Goal: Information Seeking & Learning: Learn about a topic

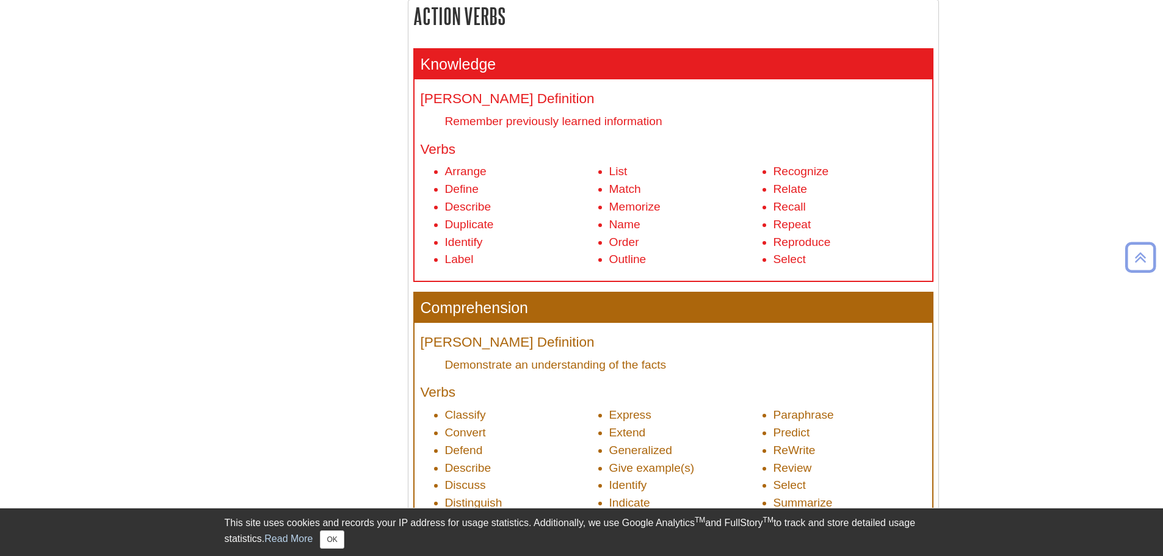
scroll to position [550, 0]
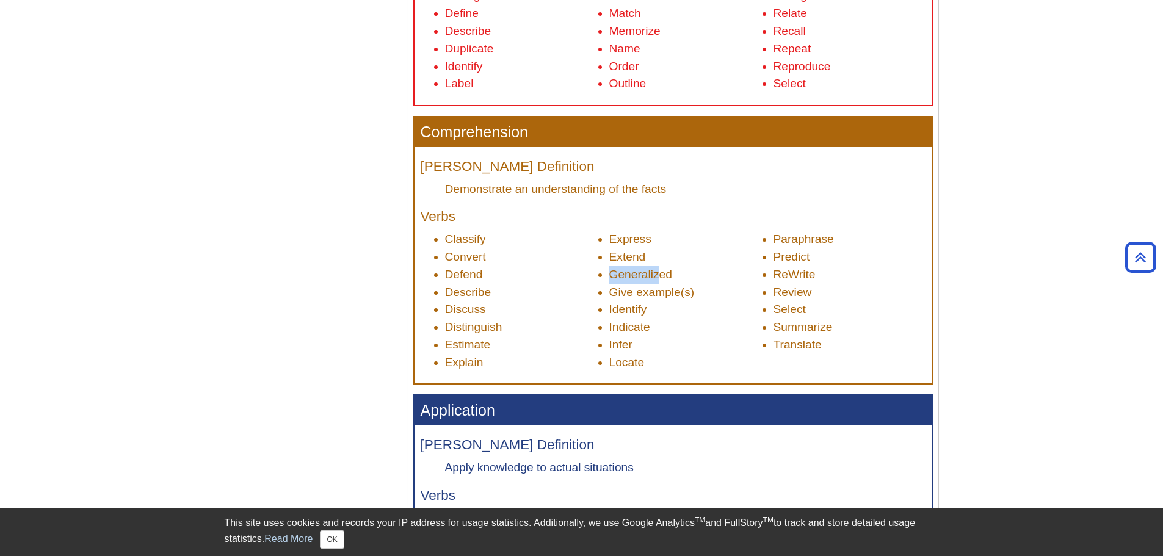
drag, startPoint x: 662, startPoint y: 276, endPoint x: 663, endPoint y: 291, distance: 15.3
click at [613, 274] on li "Generalized" at bounding box center [685, 275] width 153 height 18
drag, startPoint x: 732, startPoint y: 302, endPoint x: 697, endPoint y: 309, distance: 35.6
click at [732, 302] on li "Identify" at bounding box center [685, 310] width 153 height 18
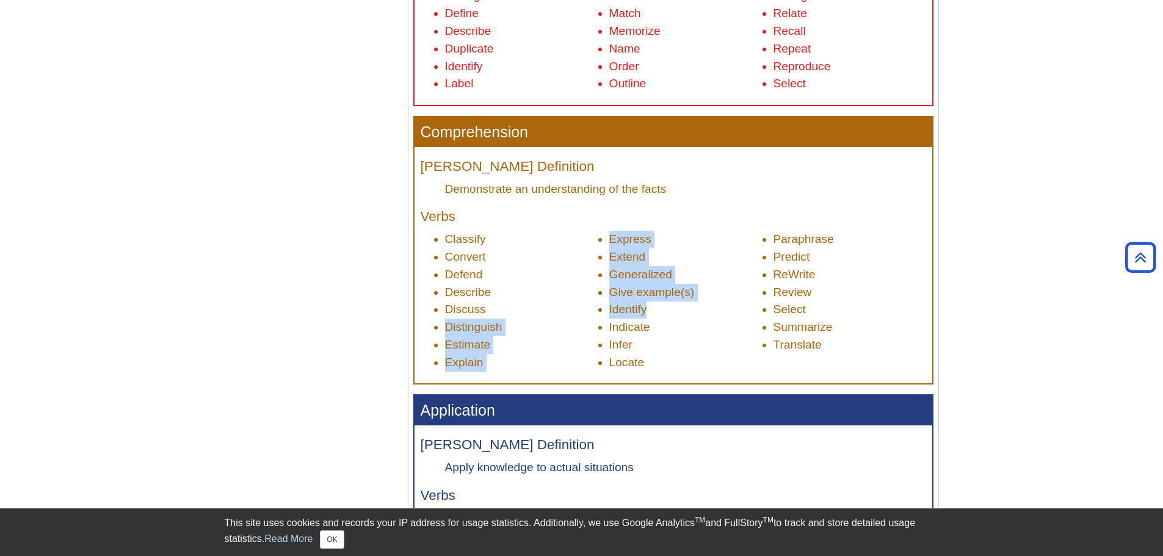
drag, startPoint x: 680, startPoint y: 311, endPoint x: 668, endPoint y: 314, distance: 12.5
click at [591, 307] on ul "Classify Convert Defend Describe Discuss Distinguish Estimate Explain Express E…" at bounding box center [674, 301] width 506 height 140
click at [678, 316] on li "Identify" at bounding box center [685, 310] width 153 height 18
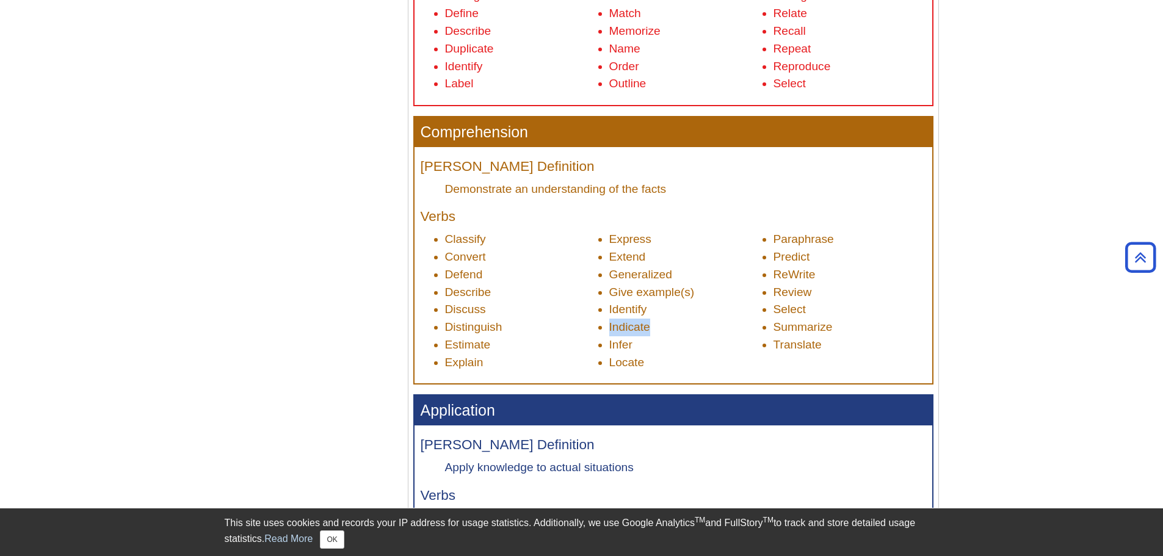
drag, startPoint x: 669, startPoint y: 322, endPoint x: 829, endPoint y: 314, distance: 160.2
click at [603, 322] on ul "Classify Convert Defend Describe Discuss Distinguish Estimate Explain Express E…" at bounding box center [674, 301] width 506 height 140
click at [878, 314] on li "Select" at bounding box center [850, 310] width 153 height 18
drag, startPoint x: 809, startPoint y: 333, endPoint x: 764, endPoint y: 241, distance: 103.0
click at [764, 241] on ul "Classify Convert Defend Describe Discuss Distinguish Estimate Explain Express E…" at bounding box center [674, 301] width 506 height 140
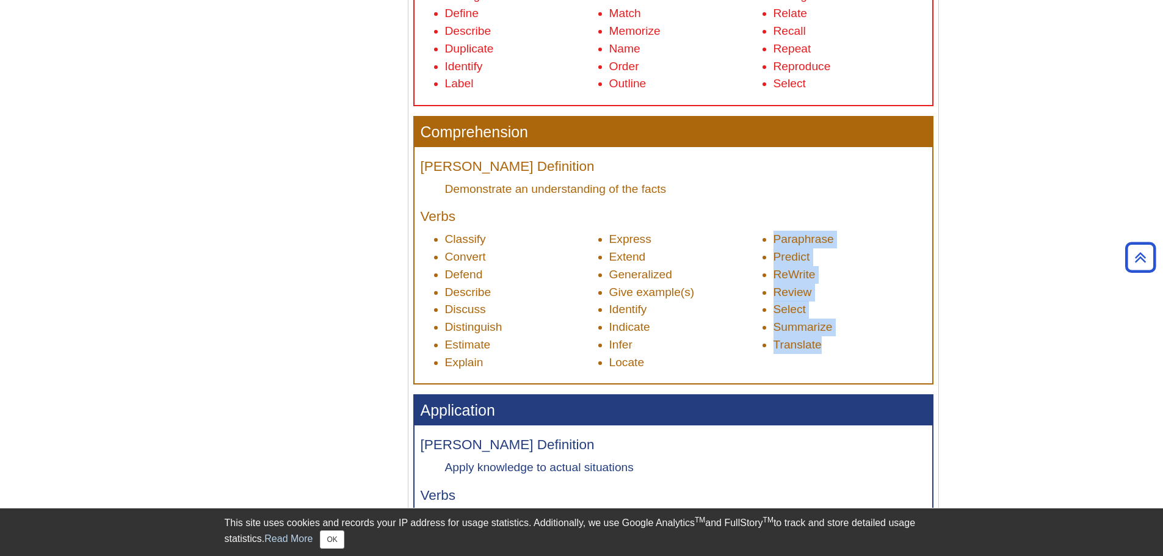
click at [831, 338] on li "Translate" at bounding box center [850, 345] width 153 height 18
click at [820, 334] on li "Summarize" at bounding box center [850, 328] width 153 height 18
click at [835, 324] on li "Summarize" at bounding box center [850, 328] width 153 height 18
click at [723, 341] on li "Infer" at bounding box center [685, 345] width 153 height 18
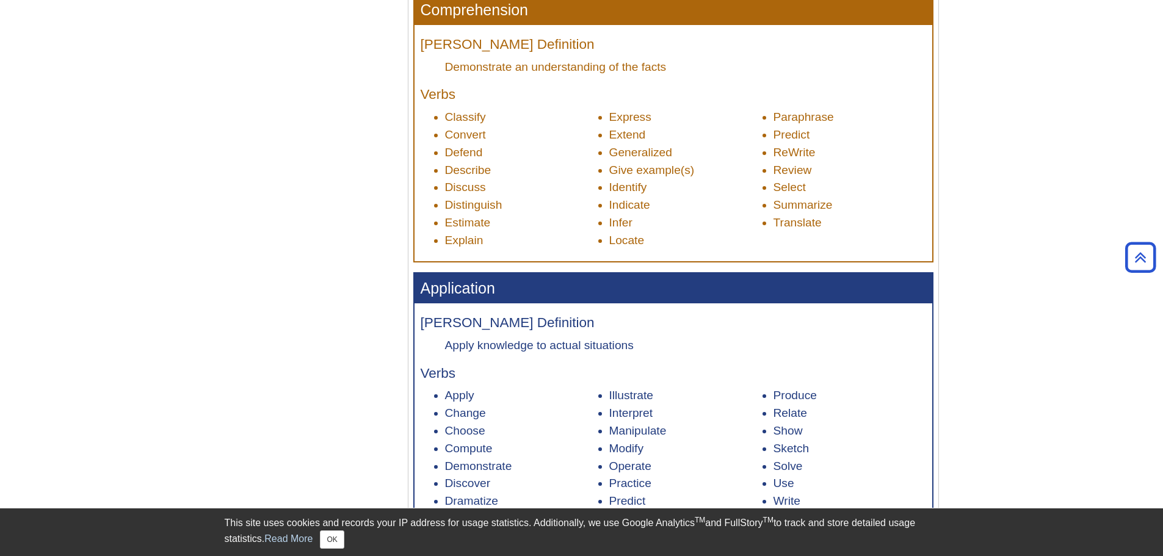
scroll to position [794, 0]
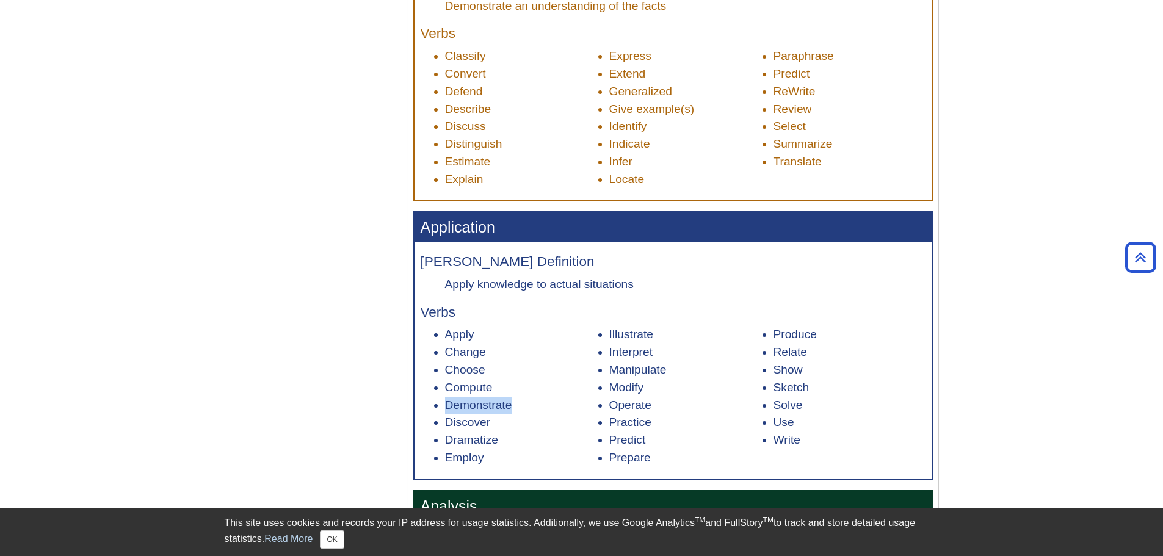
drag, startPoint x: 521, startPoint y: 403, endPoint x: 429, endPoint y: 405, distance: 92.2
click at [429, 405] on ul "Apply Change Choose Compute Demonstrate Discover Dramatize Employ Illustrate In…" at bounding box center [674, 396] width 506 height 140
click at [463, 404] on li "Demonstrate" at bounding box center [521, 406] width 153 height 18
drag, startPoint x: 450, startPoint y: 420, endPoint x: 500, endPoint y: 422, distance: 50.1
click at [492, 421] on li "Discover" at bounding box center [521, 423] width 153 height 18
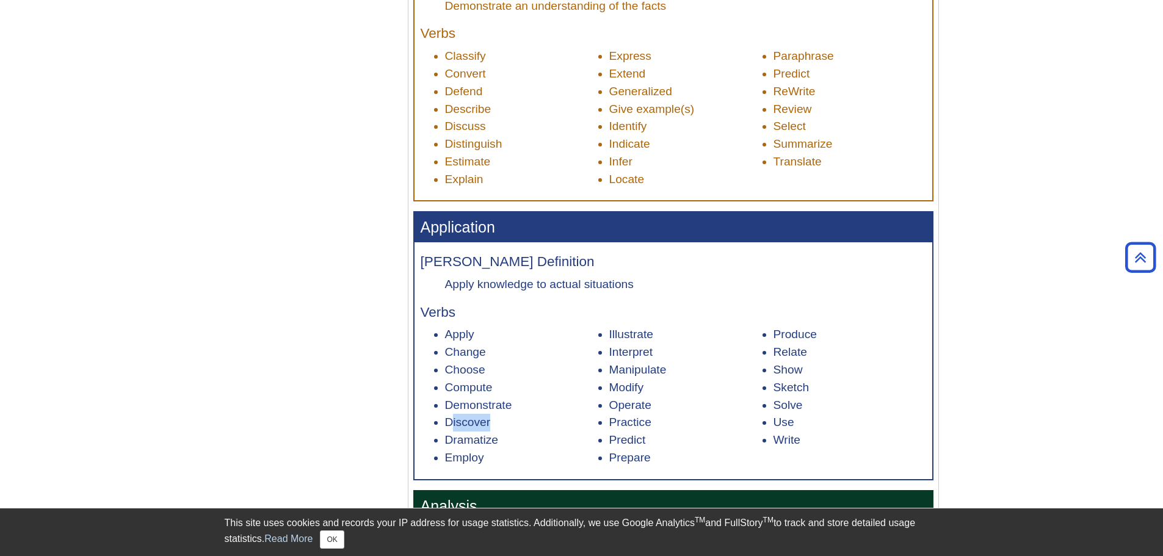
drag, startPoint x: 500, startPoint y: 422, endPoint x: 496, endPoint y: 431, distance: 9.9
click at [500, 421] on li "Discover" at bounding box center [521, 423] width 153 height 18
drag, startPoint x: 496, startPoint y: 438, endPoint x: 443, endPoint y: 438, distance: 53.1
click at [443, 438] on ul "Apply Change Choose Compute Demonstrate Discover Dramatize Employ Illustrate In…" at bounding box center [674, 396] width 506 height 140
drag, startPoint x: 606, startPoint y: 340, endPoint x: 671, endPoint y: 370, distance: 71.6
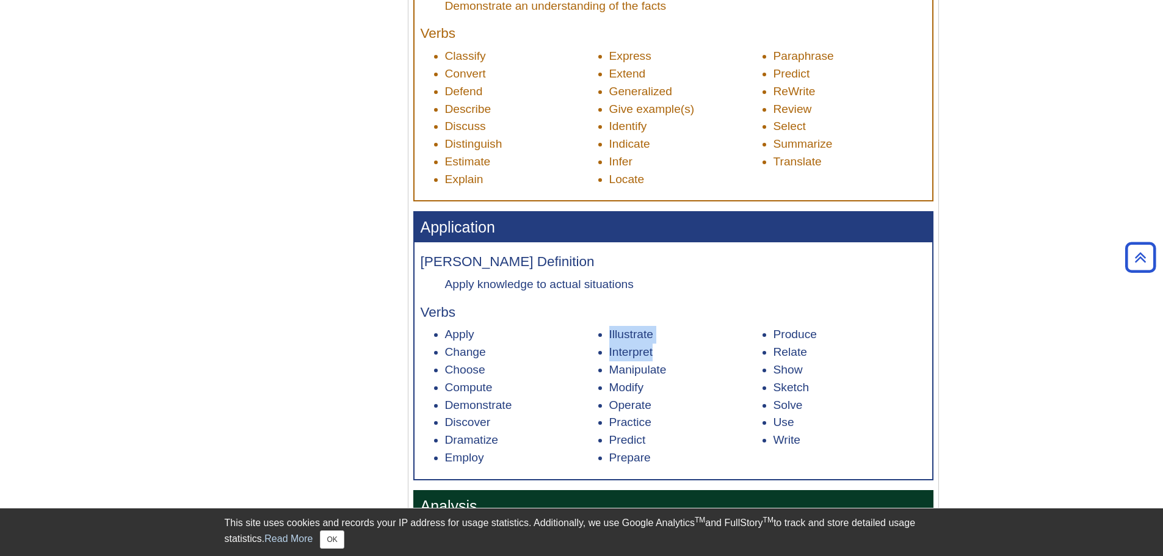
click at [668, 368] on ul "Apply Change Choose Compute Demonstrate Discover Dramatize Employ Illustrate In…" at bounding box center [674, 396] width 506 height 140
click at [677, 380] on li "Modify" at bounding box center [685, 388] width 153 height 18
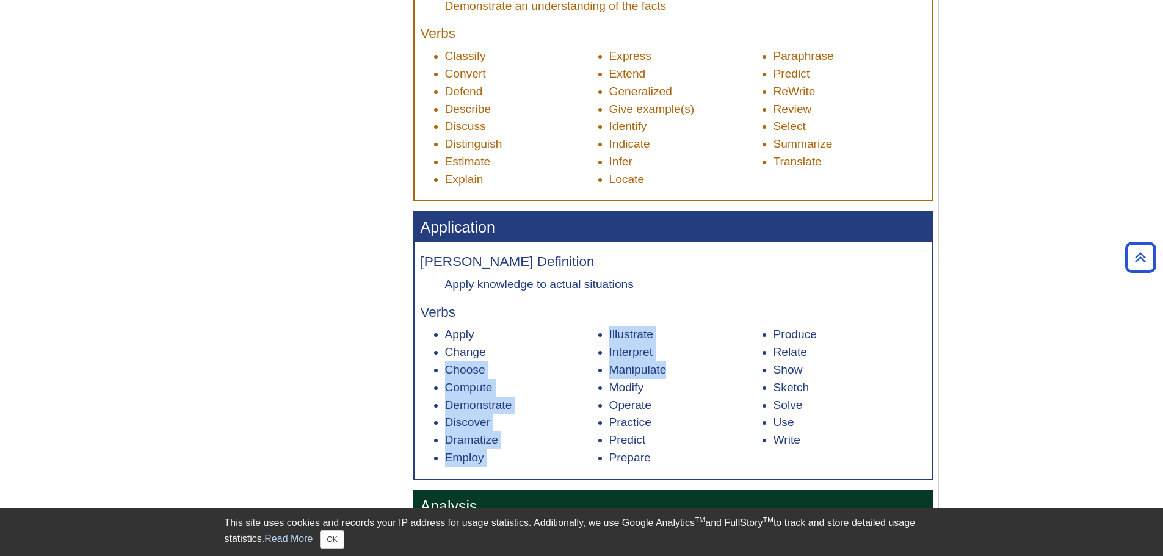
drag, startPoint x: 672, startPoint y: 374, endPoint x: 593, endPoint y: 358, distance: 80.5
click at [593, 358] on ul "Apply Change Choose Compute Demonstrate Discover Dramatize Employ Illustrate In…" at bounding box center [674, 396] width 506 height 140
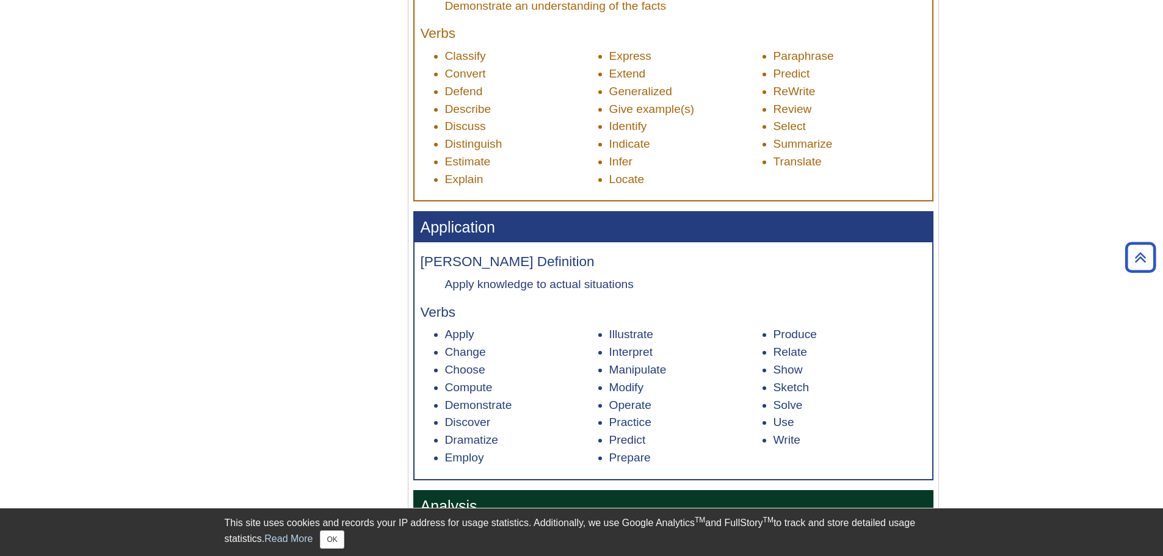
click at [642, 380] on li "Modify" at bounding box center [685, 388] width 153 height 18
click at [633, 408] on li "Operate" at bounding box center [685, 406] width 153 height 18
drag, startPoint x: 655, startPoint y: 407, endPoint x: 597, endPoint y: 407, distance: 57.4
click at [609, 407] on li "Operate" at bounding box center [685, 406] width 153 height 18
drag, startPoint x: 644, startPoint y: 420, endPoint x: 647, endPoint y: 429, distance: 9.5
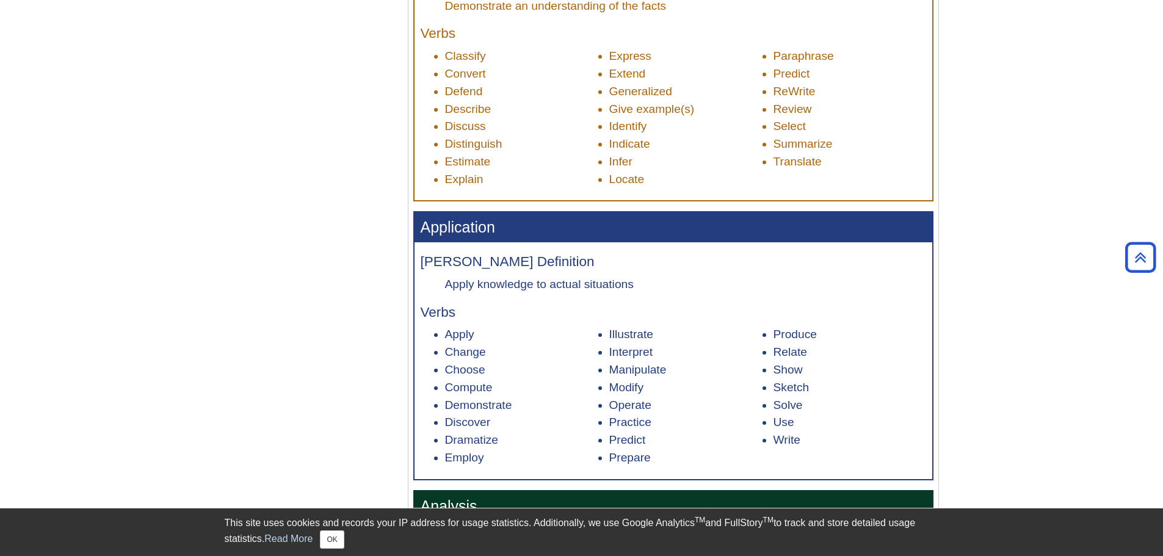
click at [643, 419] on li "Practice" at bounding box center [685, 423] width 153 height 18
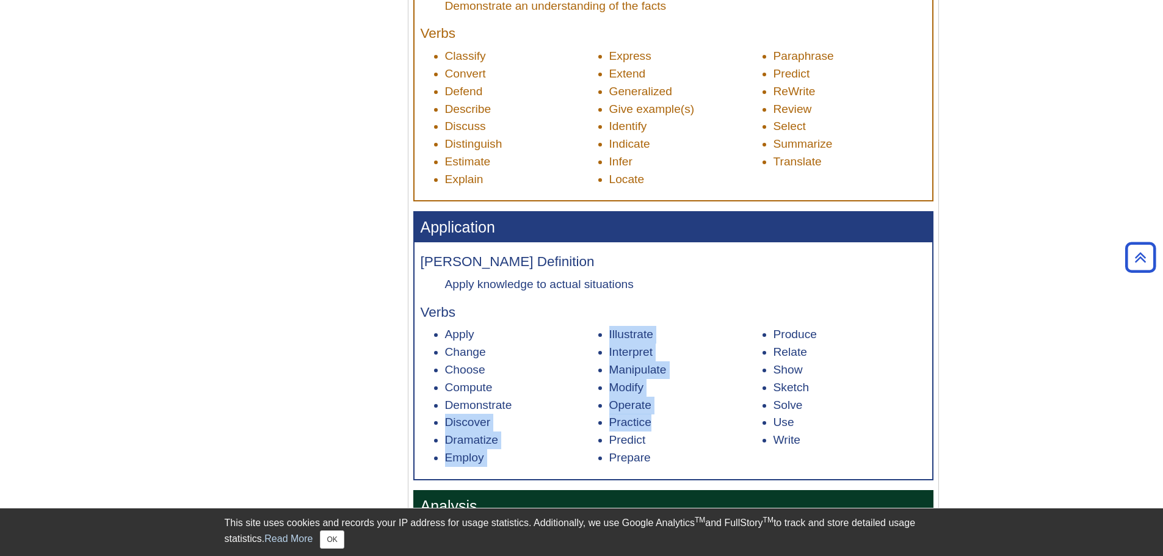
drag, startPoint x: 657, startPoint y: 429, endPoint x: 603, endPoint y: 413, distance: 56.6
click at [603, 413] on ul "Apply Change Choose Compute Demonstrate Discover Dramatize Employ Illustrate In…" at bounding box center [674, 396] width 506 height 140
click at [680, 326] on li "Illustrate" at bounding box center [685, 335] width 153 height 18
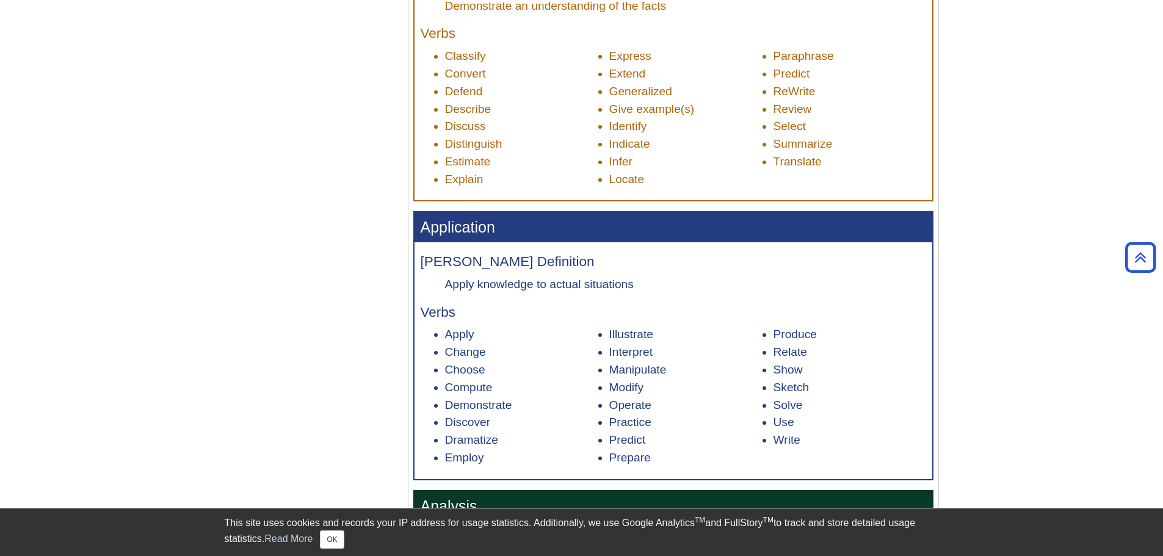
click at [901, 377] on li "Show" at bounding box center [850, 371] width 153 height 18
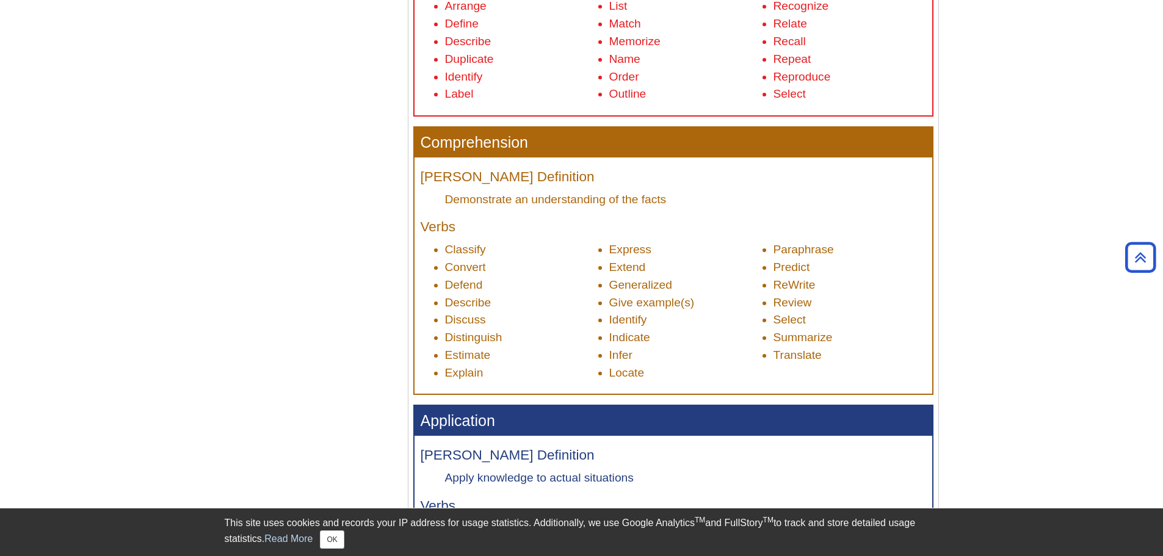
scroll to position [611, 0]
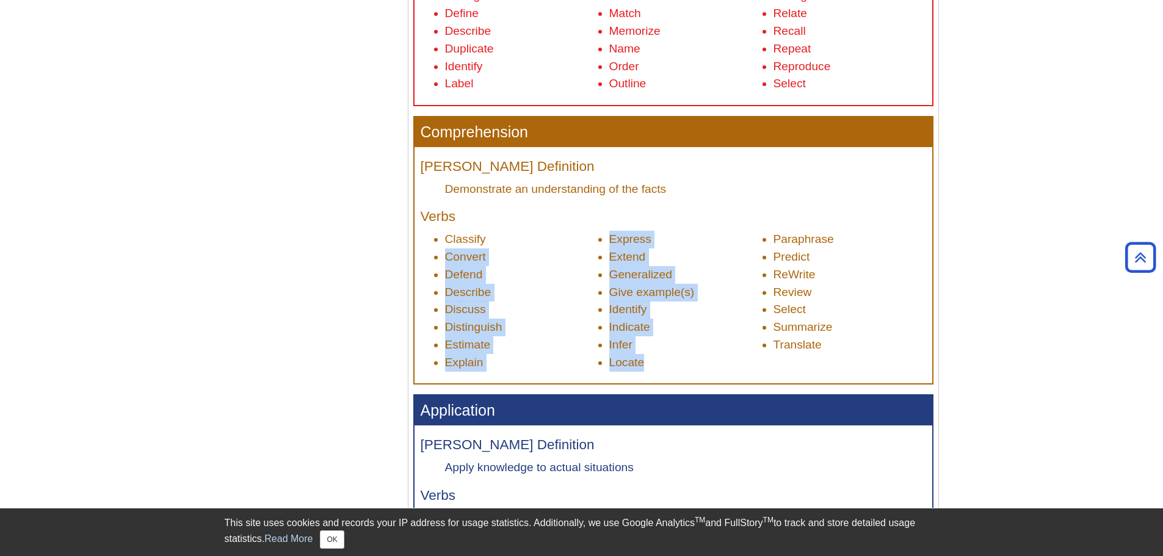
drag, startPoint x: 714, startPoint y: 355, endPoint x: 536, endPoint y: 240, distance: 212.9
click at [536, 239] on ul "Classify Convert Defend Describe Discuss Distinguish Estimate Explain Express E…" at bounding box center [674, 301] width 506 height 140
click at [878, 335] on li "Summarize" at bounding box center [850, 328] width 153 height 18
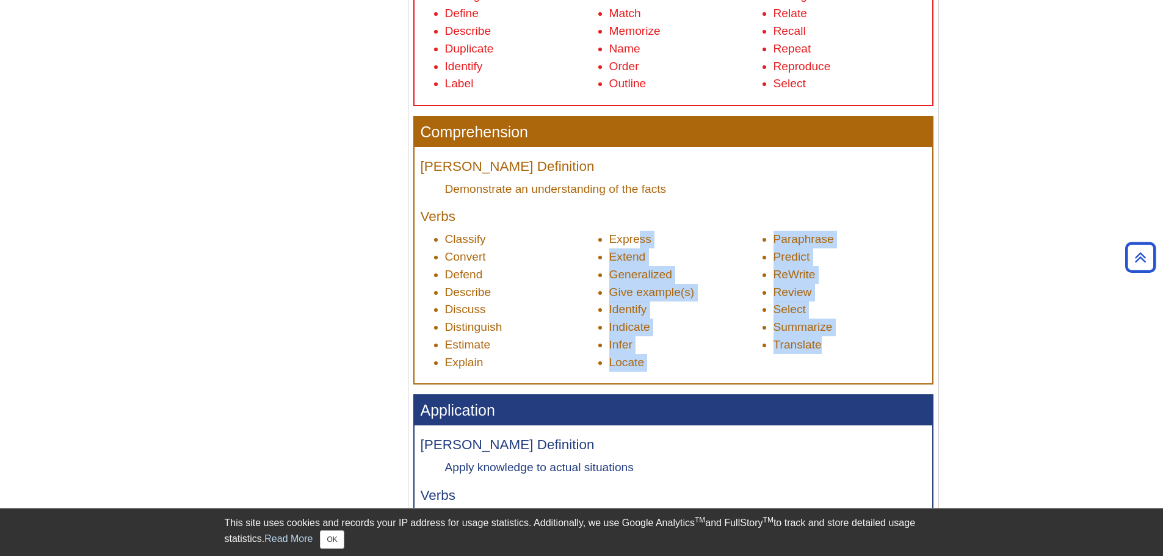
drag, startPoint x: 857, startPoint y: 348, endPoint x: 641, endPoint y: 229, distance: 246.8
click at [641, 229] on div "[PERSON_NAME] Definition Demonstrate an understanding of the facts Verbs Classi…" at bounding box center [674, 265] width 518 height 236
click at [881, 275] on li "ReWrite" at bounding box center [850, 275] width 153 height 18
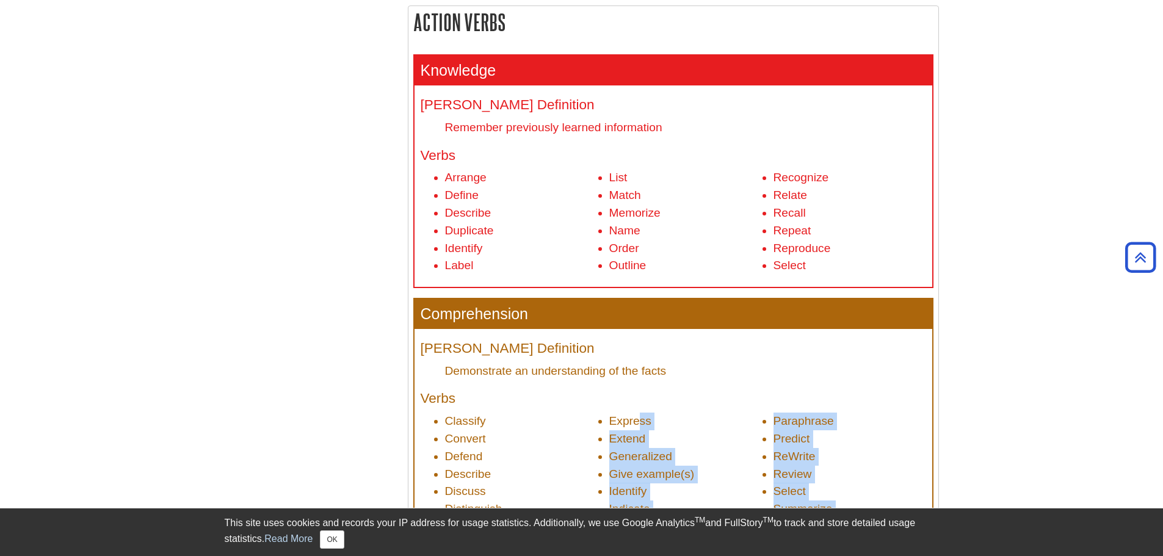
scroll to position [427, 0]
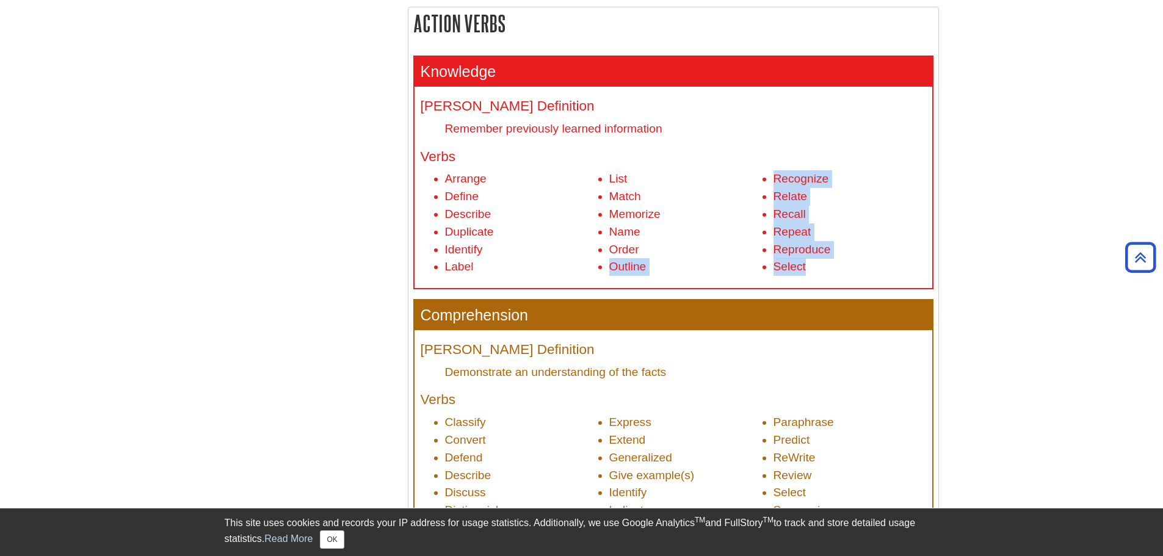
drag, startPoint x: 835, startPoint y: 278, endPoint x: 846, endPoint y: 255, distance: 26.0
click at [738, 251] on div "[PERSON_NAME] Definition Remember previously learned information Verbs Arrange …" at bounding box center [674, 188] width 518 height 202
click at [876, 255] on li "Reproduce" at bounding box center [850, 250] width 153 height 18
click at [826, 234] on li "Repeat" at bounding box center [850, 233] width 153 height 18
click at [804, 213] on li "Recall" at bounding box center [850, 215] width 153 height 18
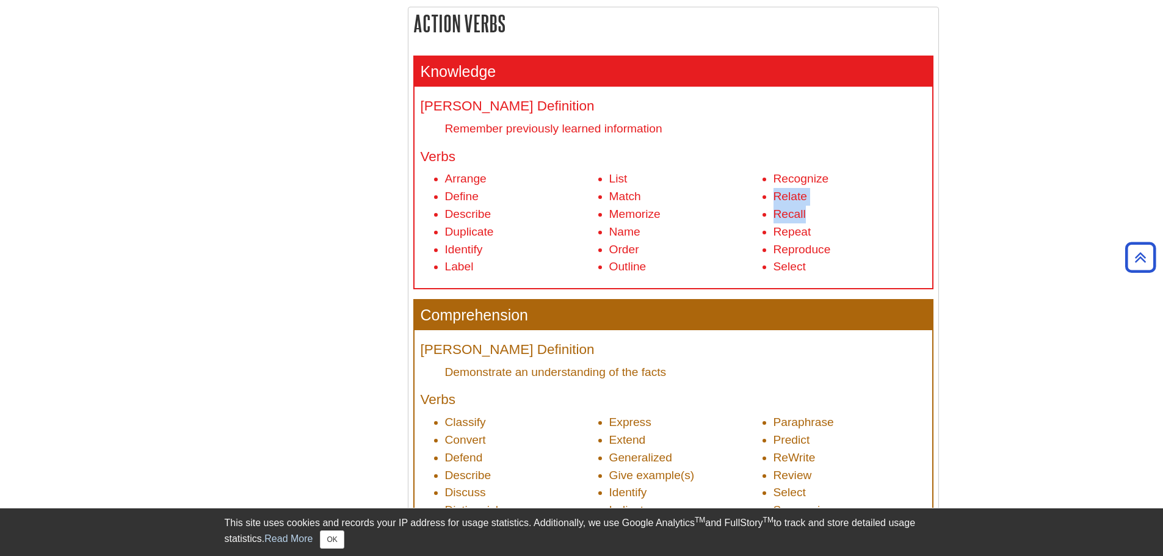
drag, startPoint x: 810, startPoint y: 207, endPoint x: 784, endPoint y: 192, distance: 30.1
click at [779, 191] on ul "Arrange Define Describe Duplicate Identify Label List Match Memorize Name Order…" at bounding box center [674, 223] width 506 height 106
click at [826, 186] on li "Recognize" at bounding box center [850, 179] width 153 height 18
drag, startPoint x: 487, startPoint y: 219, endPoint x: 579, endPoint y: 228, distance: 92.1
click at [553, 221] on ul "Arrange Define Describe Duplicate Identify Label List Match Memorize Name Order…" at bounding box center [674, 223] width 506 height 106
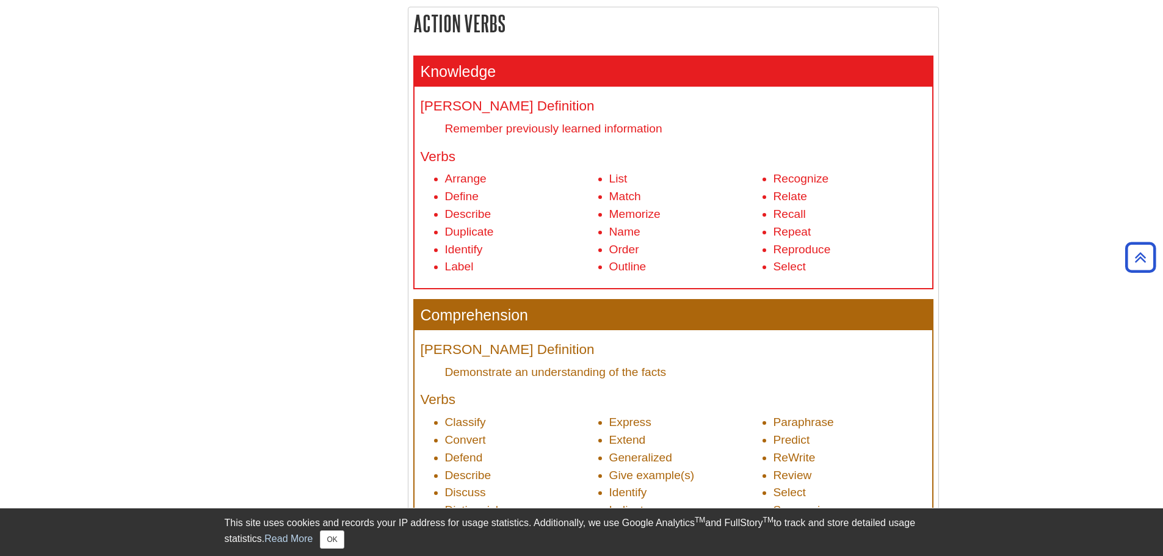
click at [579, 228] on li "Duplicate" at bounding box center [521, 233] width 153 height 18
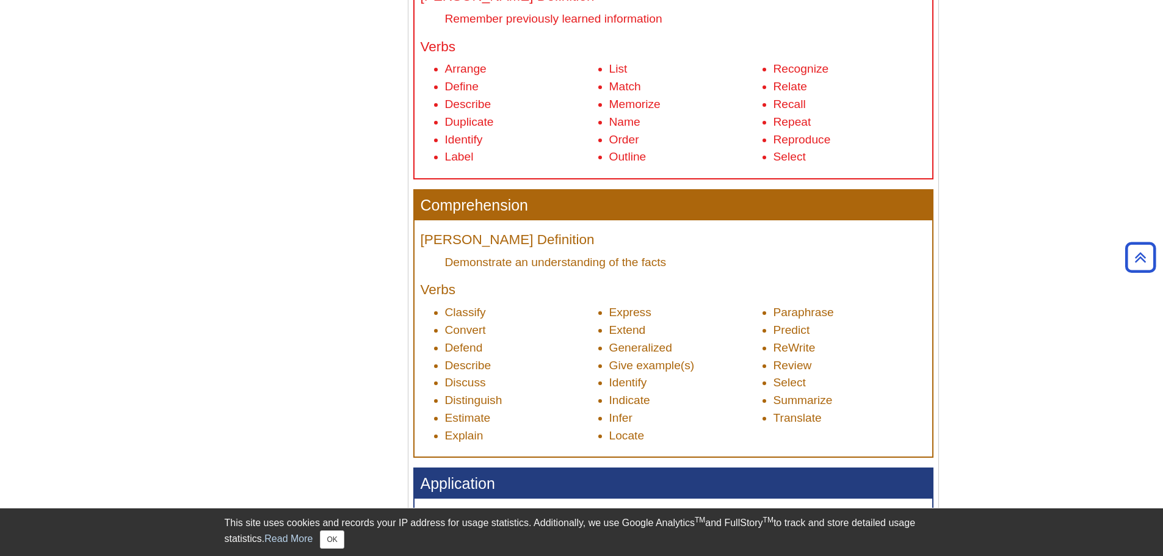
scroll to position [611, 0]
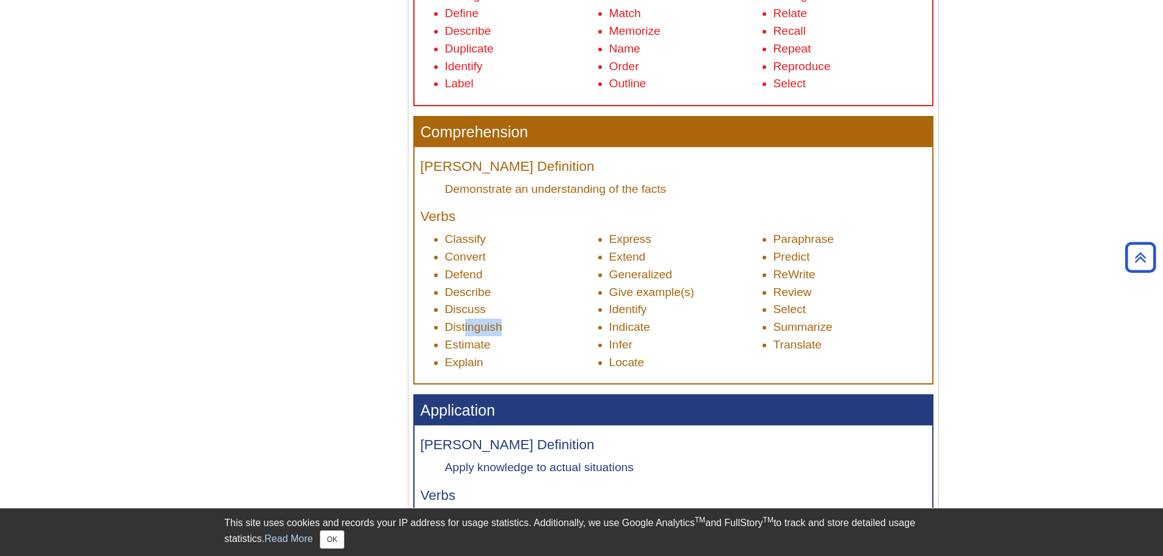
drag, startPoint x: 547, startPoint y: 328, endPoint x: 556, endPoint y: 327, distance: 9.8
click at [553, 328] on li "Distinguish" at bounding box center [521, 328] width 153 height 18
click at [557, 329] on li "Distinguish" at bounding box center [521, 328] width 153 height 18
drag, startPoint x: 504, startPoint y: 341, endPoint x: 595, endPoint y: 346, distance: 91.1
click at [445, 344] on li "Estimate" at bounding box center [521, 345] width 153 height 18
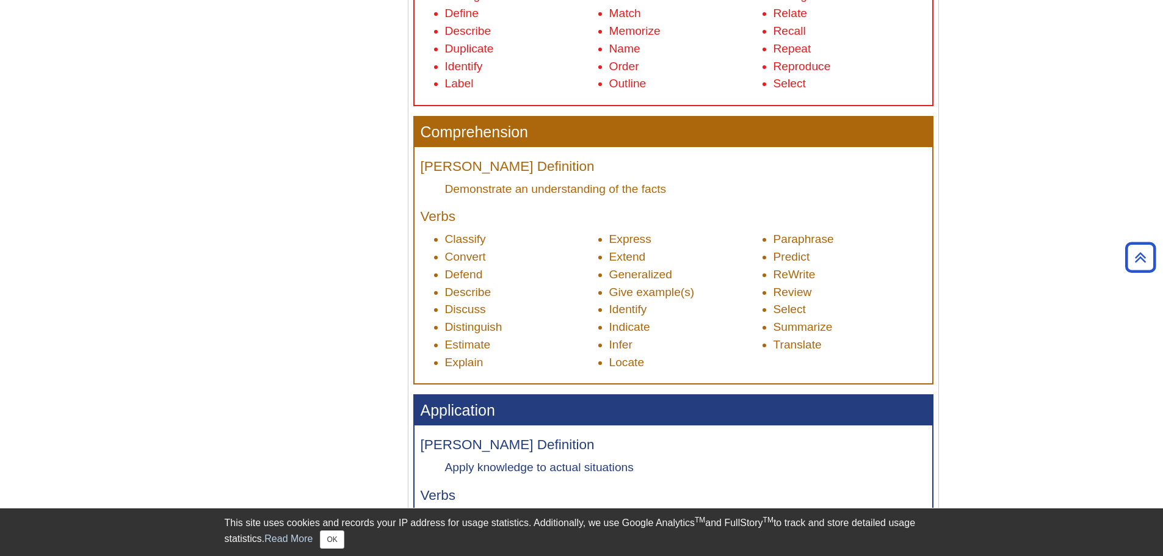
click at [646, 343] on li "Infer" at bounding box center [685, 345] width 153 height 18
drag, startPoint x: 604, startPoint y: 283, endPoint x: 731, endPoint y: 287, distance: 127.1
click at [714, 290] on ul "Classify Convert Defend Describe Discuss Distinguish Estimate Explain Express E…" at bounding box center [674, 301] width 506 height 140
click at [731, 287] on li "Give example(s)" at bounding box center [685, 293] width 153 height 18
click at [693, 252] on li "Extend" at bounding box center [685, 258] width 153 height 18
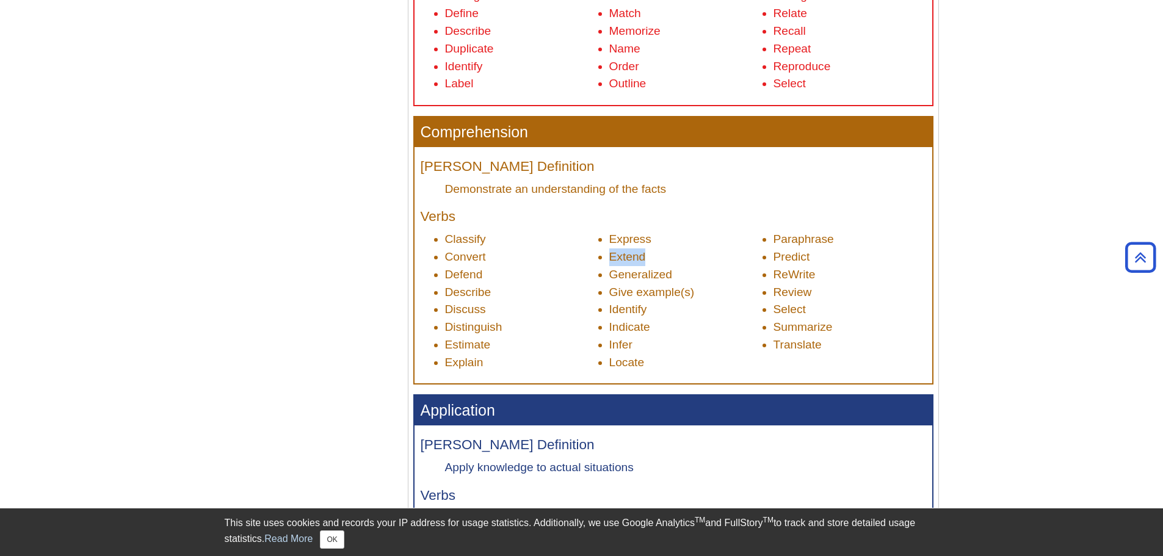
drag, startPoint x: 626, startPoint y: 255, endPoint x: 602, endPoint y: 248, distance: 24.9
click at [591, 252] on ul "Classify Convert Defend Describe Discuss Distinguish Estimate Explain Express E…" at bounding box center [674, 301] width 506 height 140
click at [646, 231] on li "Express" at bounding box center [685, 240] width 153 height 18
drag, startPoint x: 677, startPoint y: 305, endPoint x: 643, endPoint y: 327, distance: 40.1
click at [610, 322] on ul "Classify Convert Defend Describe Discuss Distinguish Estimate Explain Express E…" at bounding box center [674, 301] width 506 height 140
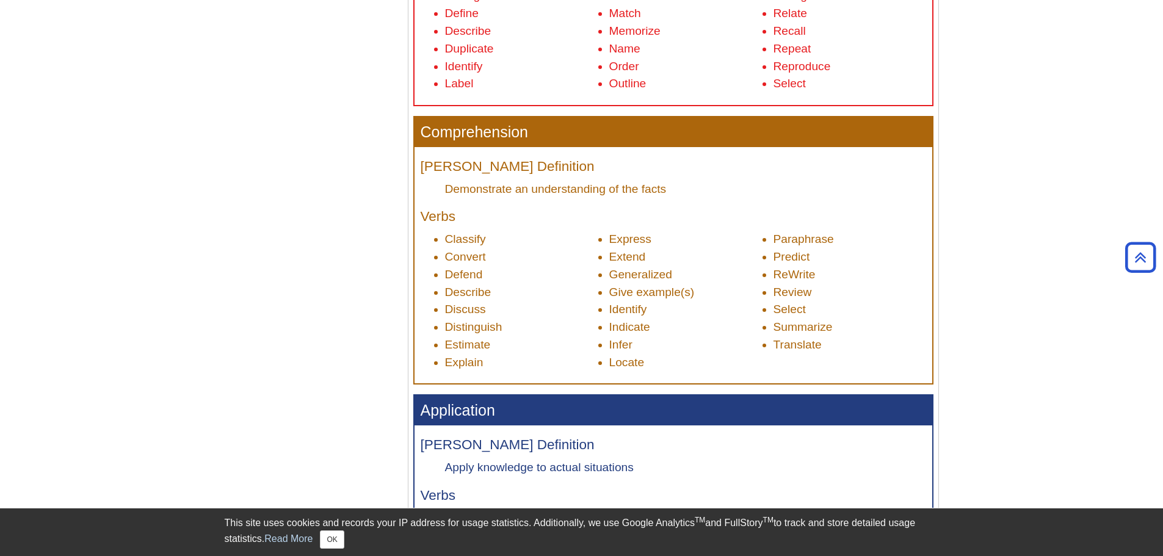
click at [656, 330] on li "Indicate" at bounding box center [685, 328] width 153 height 18
drag, startPoint x: 781, startPoint y: 233, endPoint x: 854, endPoint y: 274, distance: 83.7
click at [849, 270] on ul "Classify Convert Defend Describe Discuss Distinguish Estimate Explain Express E…" at bounding box center [674, 301] width 506 height 140
click at [857, 278] on li "ReWrite" at bounding box center [850, 275] width 153 height 18
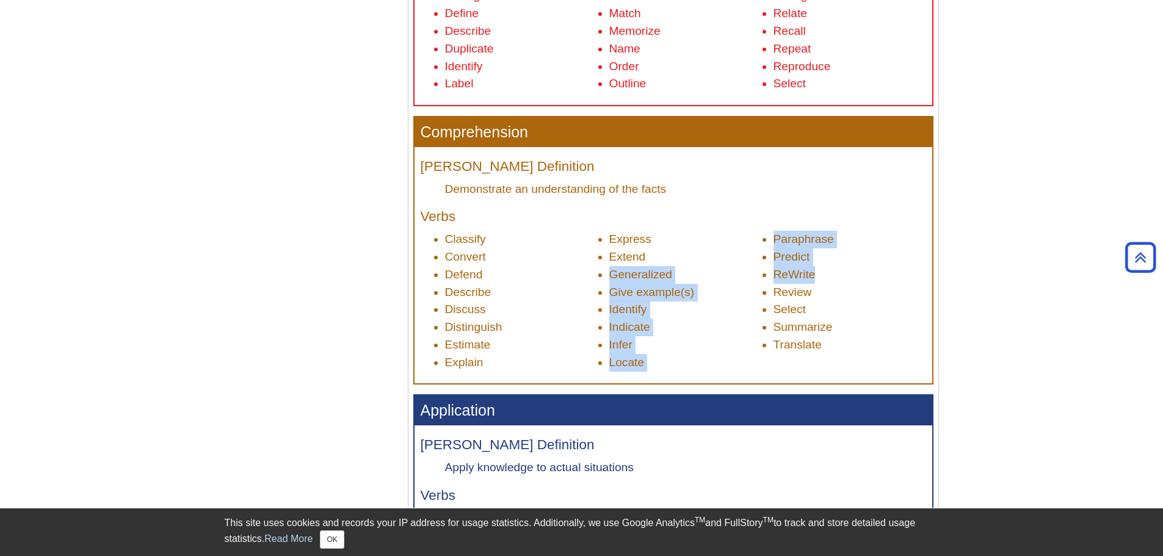
drag, startPoint x: 824, startPoint y: 272, endPoint x: 766, endPoint y: 267, distance: 58.8
click at [765, 264] on ul "Classify Convert Defend Describe Discuss Distinguish Estimate Explain Express E…" at bounding box center [674, 301] width 506 height 140
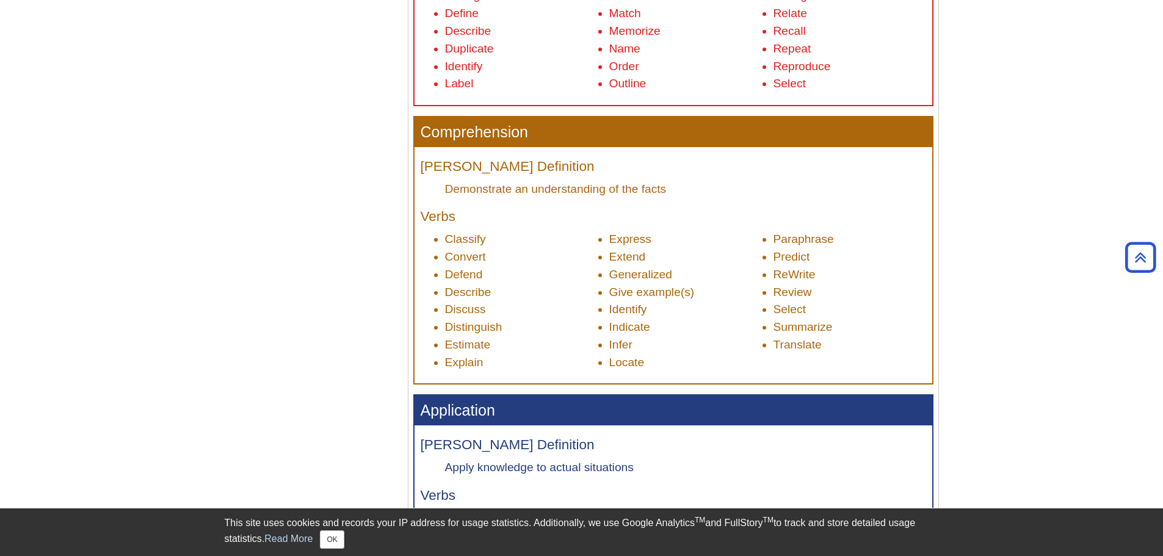
click at [886, 309] on li "Select" at bounding box center [850, 310] width 153 height 18
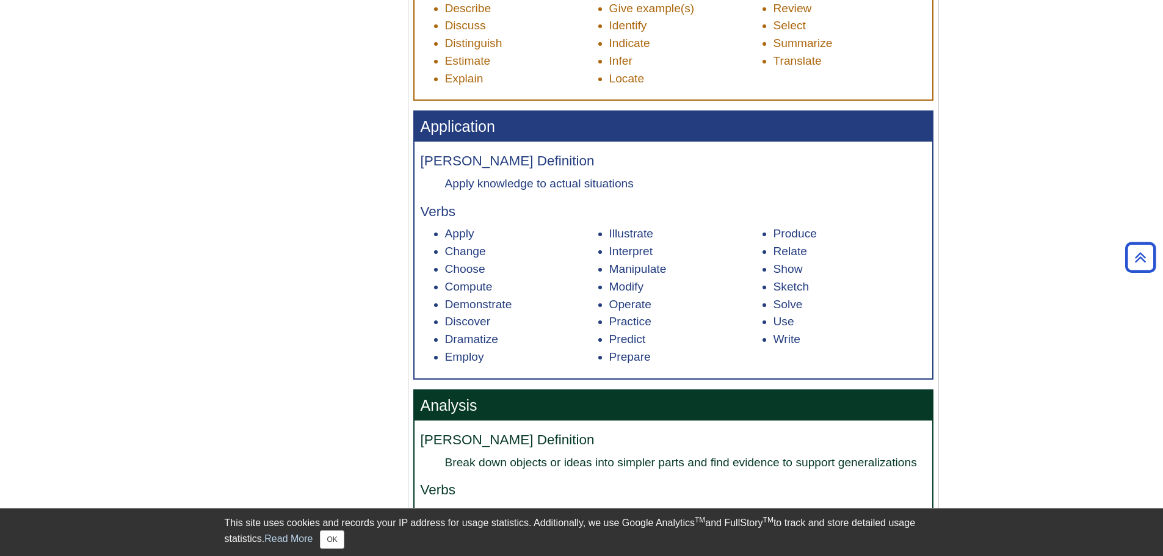
scroll to position [916, 0]
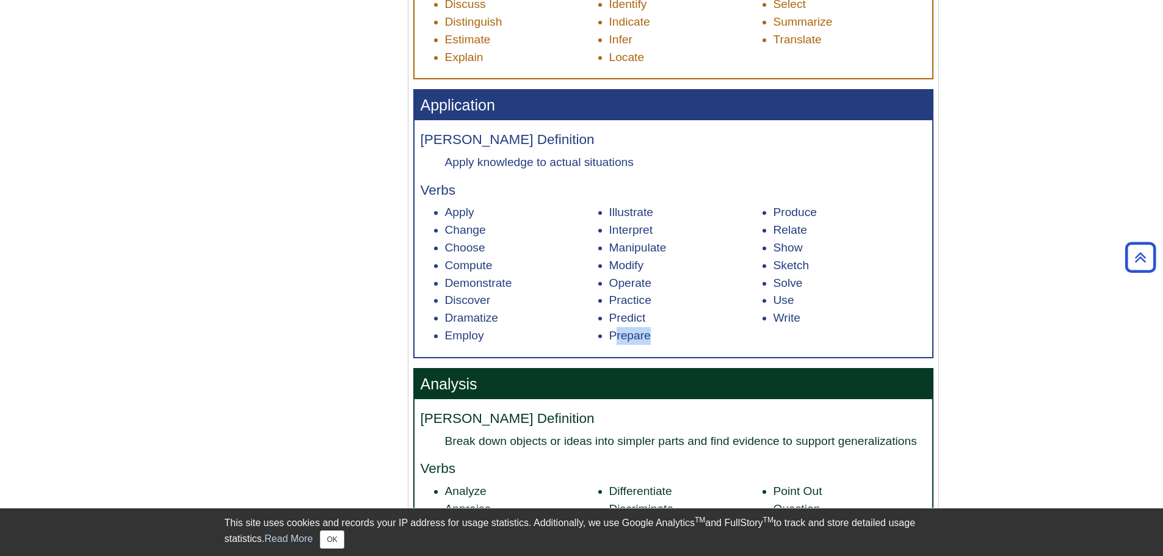
drag, startPoint x: 661, startPoint y: 335, endPoint x: 631, endPoint y: 336, distance: 29.9
click at [617, 336] on li "Prepare" at bounding box center [685, 336] width 153 height 18
drag, startPoint x: 674, startPoint y: 333, endPoint x: 671, endPoint y: 308, distance: 25.2
click at [674, 333] on li "Prepare" at bounding box center [685, 336] width 153 height 18
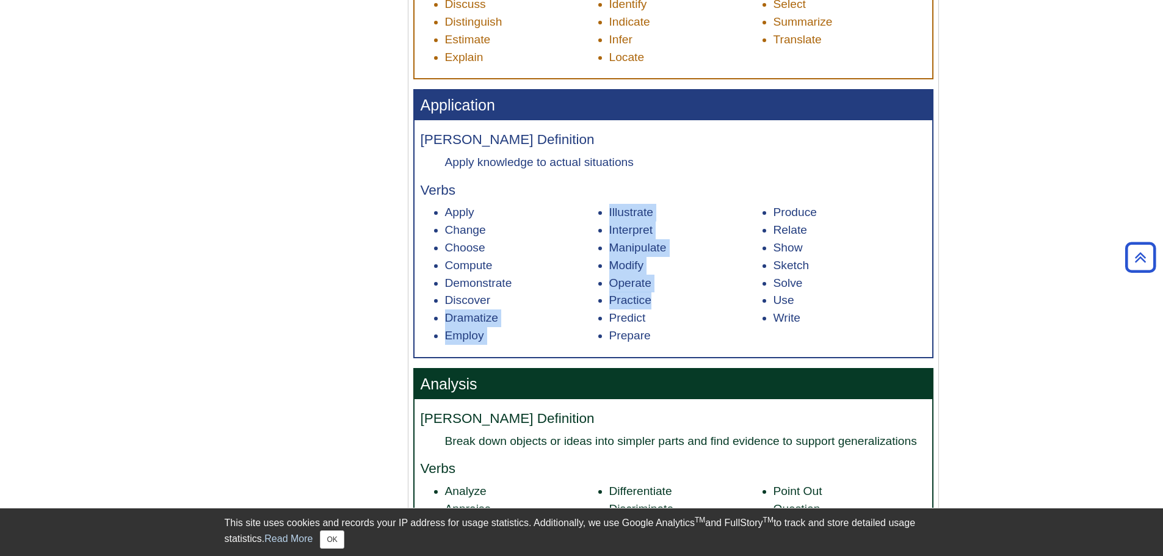
drag, startPoint x: 668, startPoint y: 297, endPoint x: 591, endPoint y: 297, distance: 76.9
click at [589, 297] on ul "Apply Change Choose Compute Demonstrate Discover Dramatize Employ Illustrate In…" at bounding box center [674, 274] width 506 height 140
click at [740, 297] on li "Practice" at bounding box center [685, 301] width 153 height 18
click at [813, 291] on li "Solve" at bounding box center [850, 284] width 153 height 18
click at [799, 262] on li "Sketch" at bounding box center [850, 266] width 153 height 18
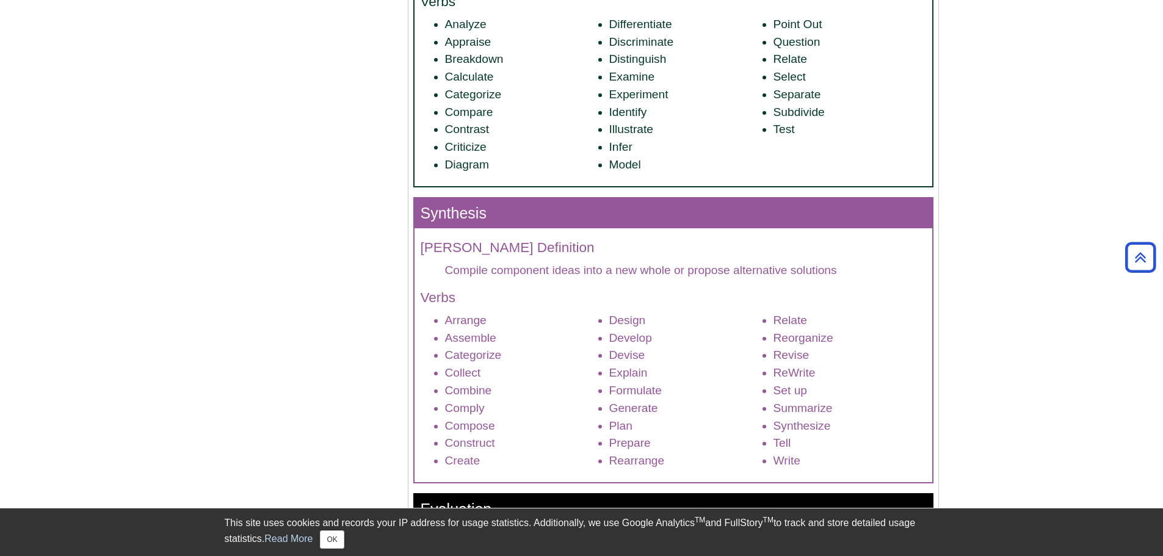
scroll to position [1405, 0]
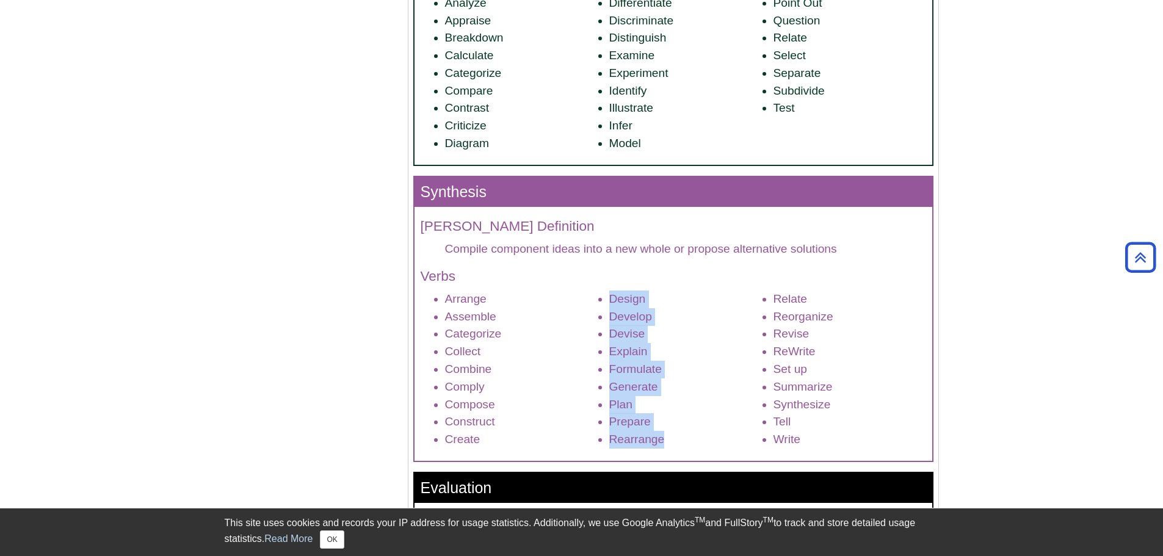
drag, startPoint x: 689, startPoint y: 448, endPoint x: 597, endPoint y: 435, distance: 93.0
click at [595, 435] on ul "Arrange Assemble Categorize Collect Combine Comply Compose Construct Create Des…" at bounding box center [674, 370] width 506 height 158
click at [677, 438] on li "Rearrange" at bounding box center [685, 440] width 153 height 18
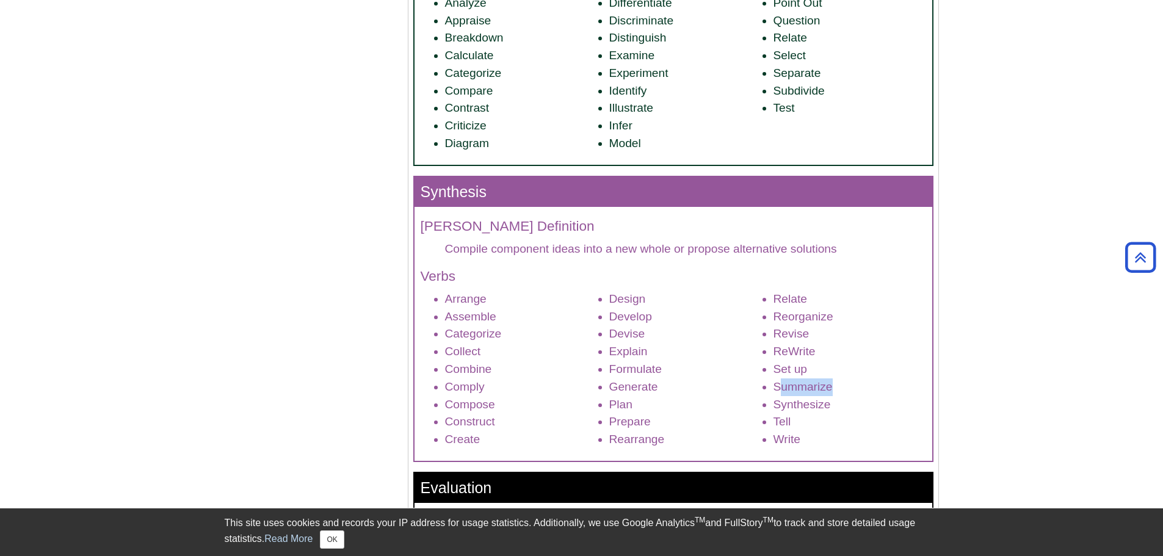
drag, startPoint x: 837, startPoint y: 387, endPoint x: 758, endPoint y: 388, distance: 78.8
click at [761, 388] on ul "Arrange Assemble Categorize Collect Combine Comply Compose Construct Create Des…" at bounding box center [674, 370] width 506 height 158
click at [848, 417] on li "Tell" at bounding box center [850, 422] width 153 height 18
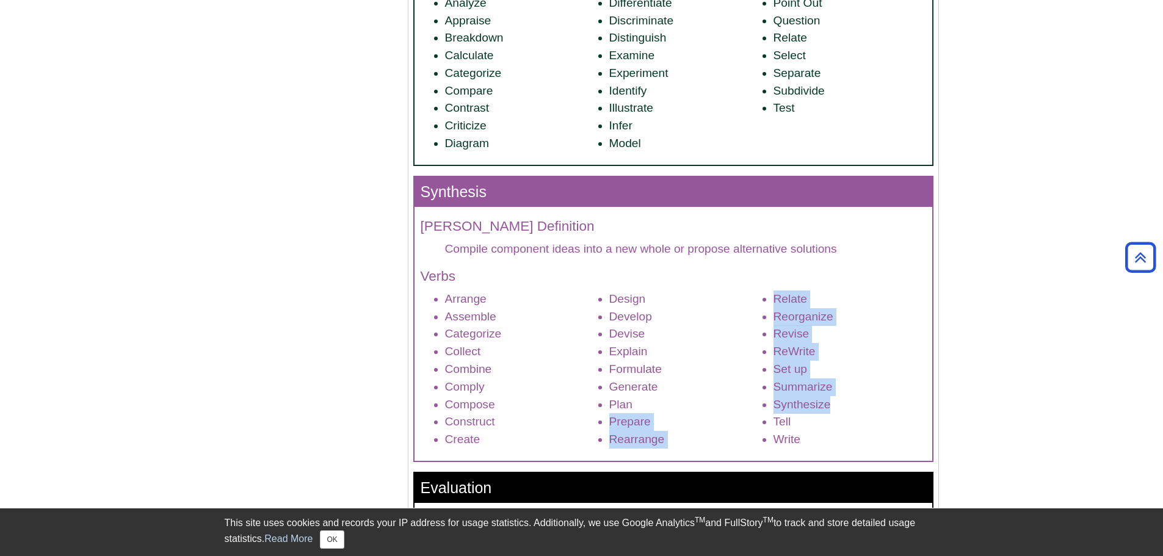
drag, startPoint x: 769, startPoint y: 401, endPoint x: 825, endPoint y: 401, distance: 55.6
click at [751, 406] on ul "Arrange Assemble Categorize Collect Combine Comply Compose Construct Create Des…" at bounding box center [674, 370] width 506 height 158
click at [830, 401] on li "Synthesize" at bounding box center [850, 405] width 153 height 18
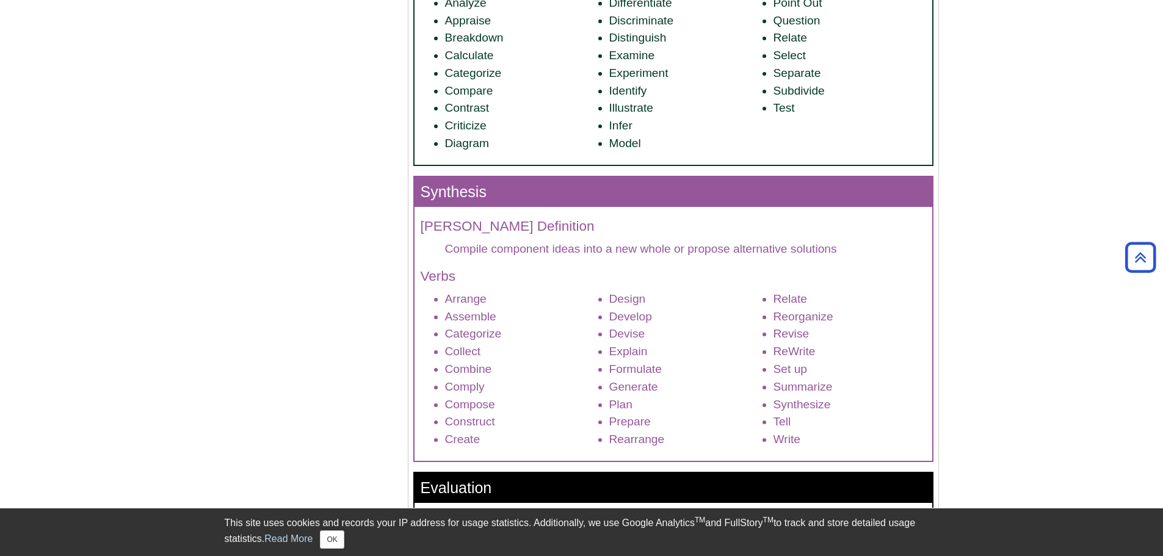
click at [622, 330] on li "Devise" at bounding box center [685, 334] width 153 height 18
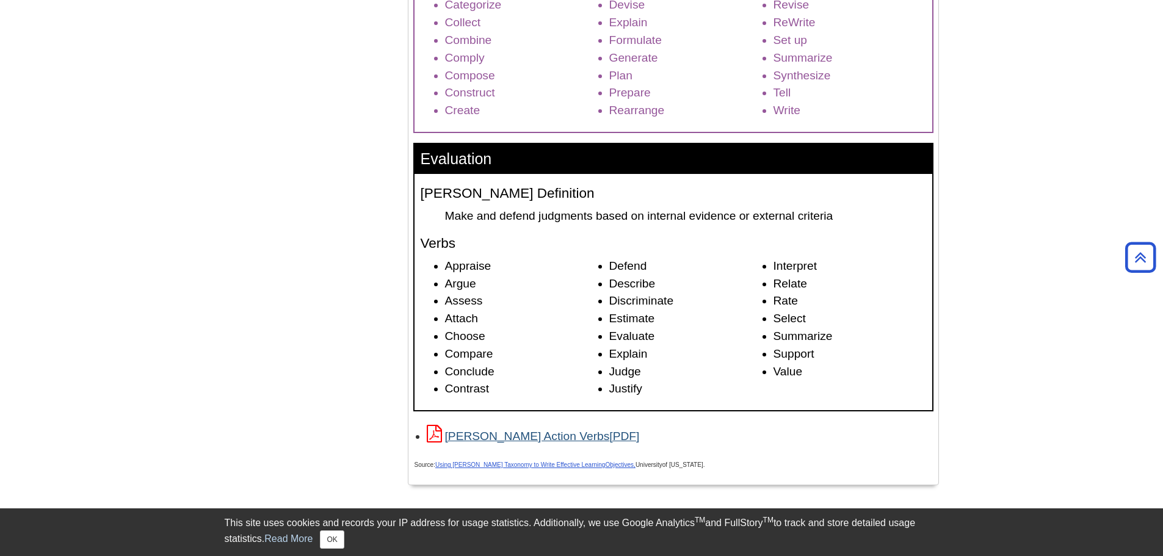
scroll to position [1771, 0]
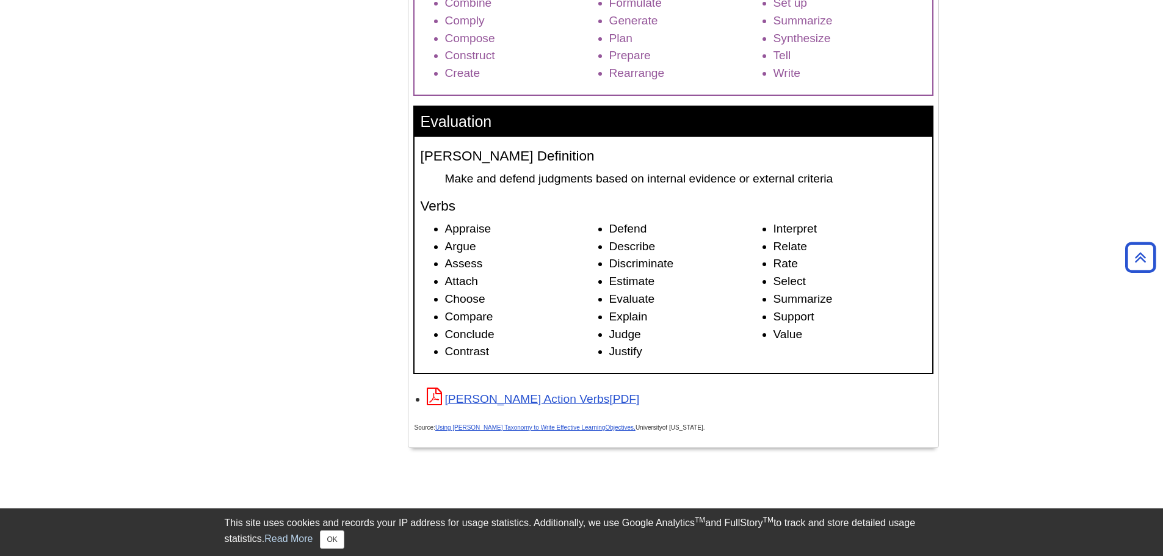
click at [776, 284] on li "Select" at bounding box center [850, 282] width 153 height 18
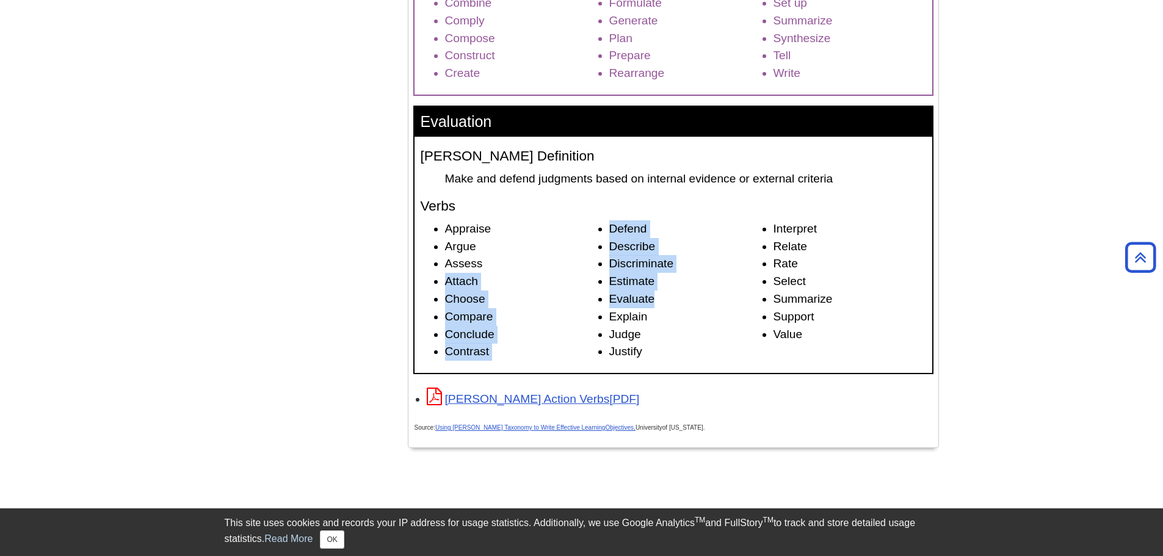
drag, startPoint x: 678, startPoint y: 292, endPoint x: 613, endPoint y: 266, distance: 69.9
click at [607, 265] on ul "Appraise Argue Assess Attach Choose Compare Conclude Contrast Defend Describe D…" at bounding box center [674, 290] width 506 height 140
click at [667, 270] on li "Discriminate" at bounding box center [685, 264] width 153 height 18
drag, startPoint x: 652, startPoint y: 278, endPoint x: 598, endPoint y: 239, distance: 66.0
click at [597, 238] on ul "Appraise Argue Assess Attach Choose Compare Conclude Contrast Defend Describe D…" at bounding box center [674, 290] width 506 height 140
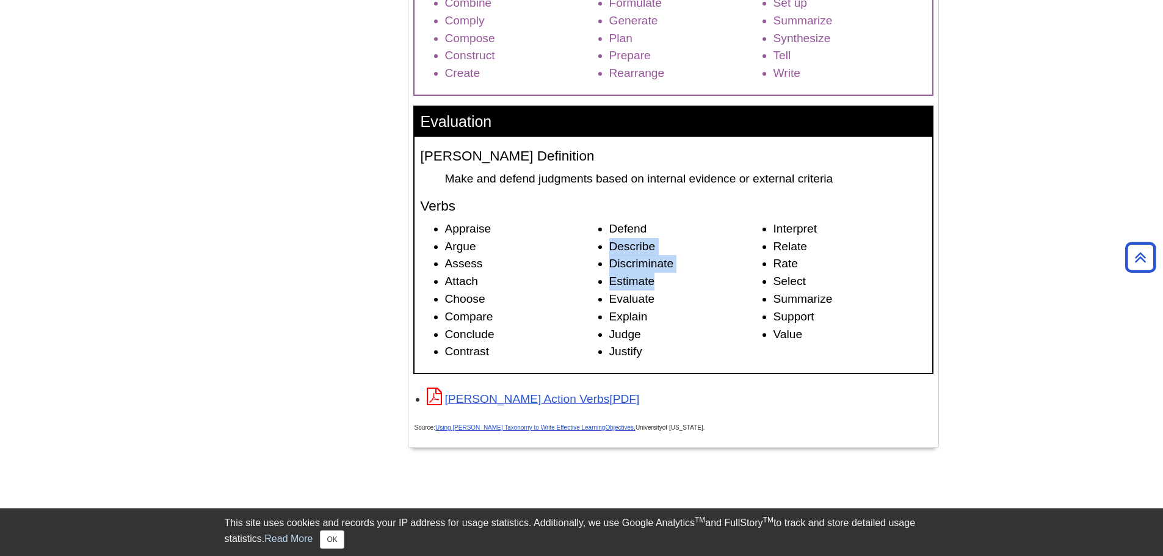
click at [666, 251] on li "Describe" at bounding box center [685, 247] width 153 height 18
click at [662, 285] on li "Estimate" at bounding box center [685, 282] width 153 height 18
click at [732, 327] on li "Judge" at bounding box center [685, 335] width 153 height 18
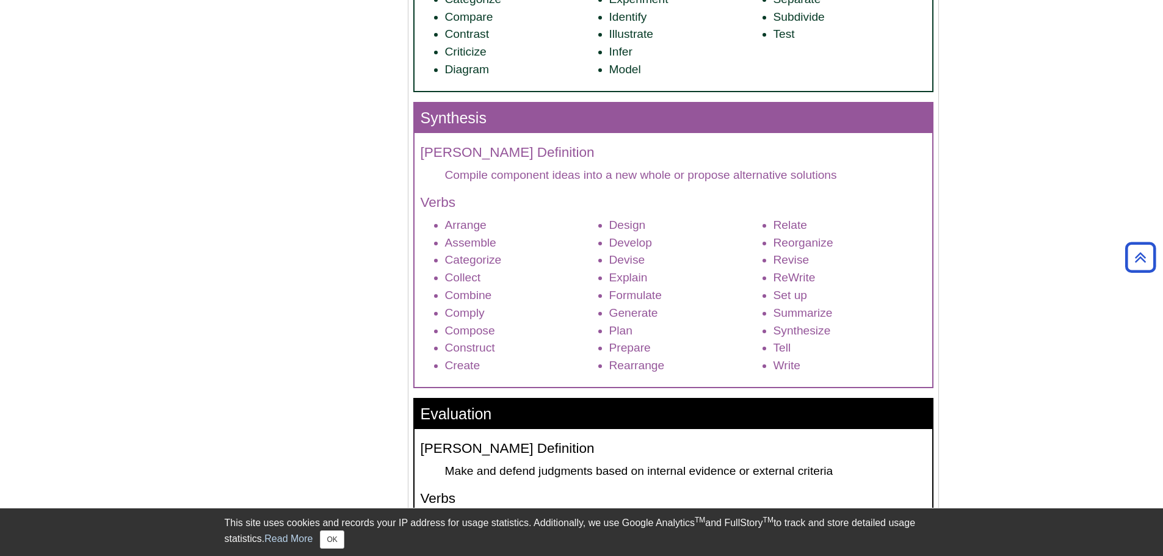
scroll to position [1221, 0]
